Goal: Task Accomplishment & Management: Manage account settings

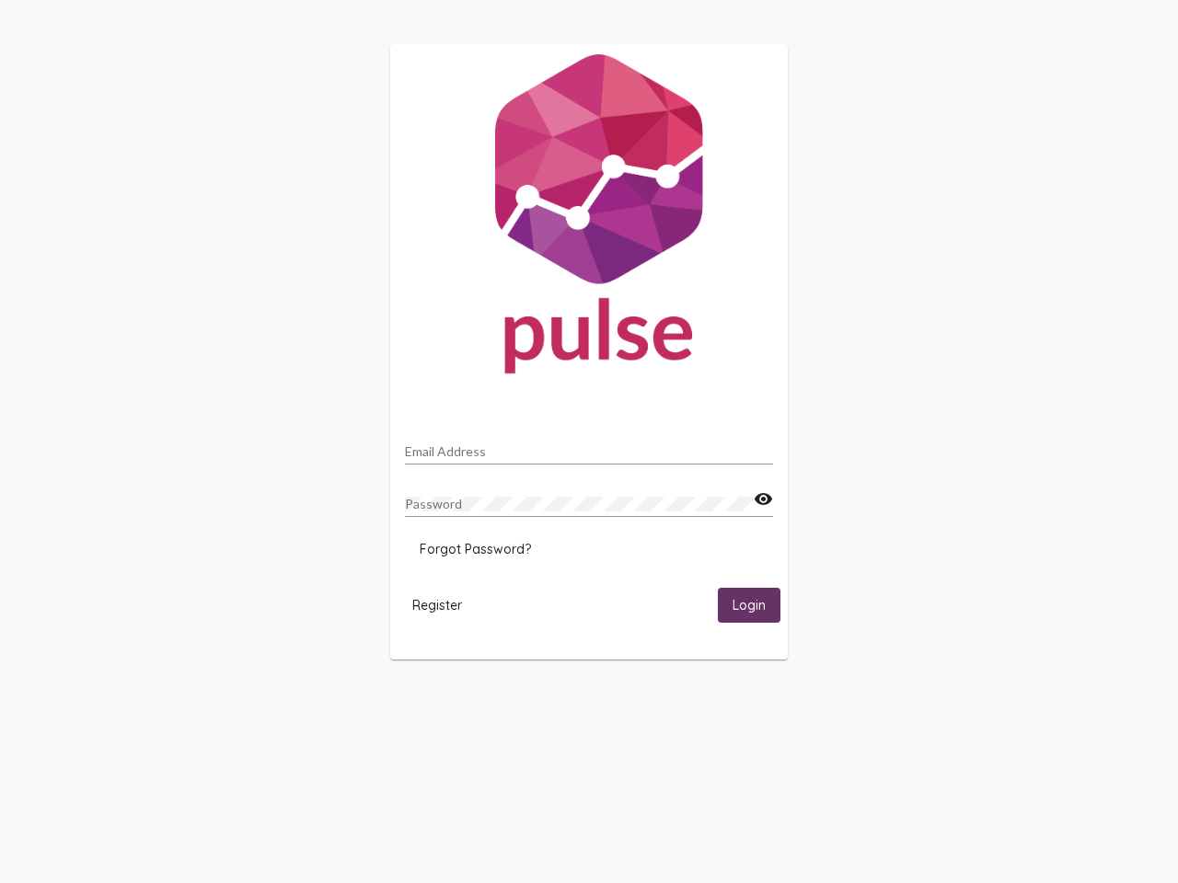
click at [589, 446] on input "Email Address" at bounding box center [589, 451] width 368 height 15
click at [763, 500] on mat-icon "visibility" at bounding box center [762, 499] width 19 height 22
click at [475, 549] on span "Forgot Password?" at bounding box center [474, 549] width 111 height 17
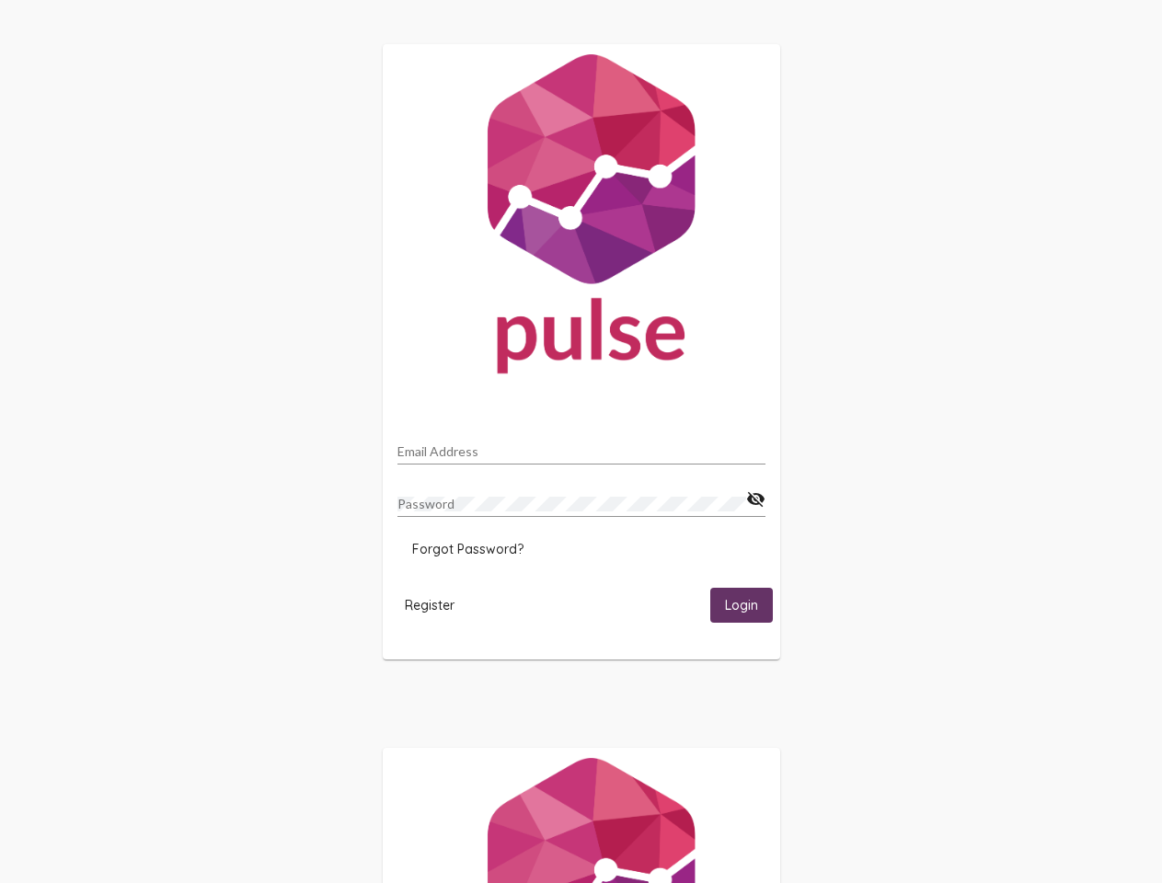
click at [437, 604] on span "Register" at bounding box center [430, 605] width 50 height 17
click at [749, 604] on span "Login" at bounding box center [741, 606] width 33 height 17
